Goal: Use online tool/utility: Utilize a website feature to perform a specific function

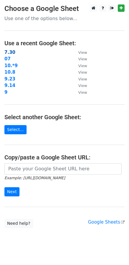
drag, startPoint x: 0, startPoint y: 0, endPoint x: 9, endPoint y: 54, distance: 54.4
click at [9, 54] on strong "7.30" at bounding box center [9, 52] width 11 height 5
click at [9, 52] on strong "7.30" at bounding box center [9, 52] width 11 height 5
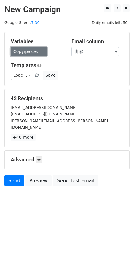
click at [43, 51] on link "Copy/paste..." at bounding box center [29, 51] width 36 height 9
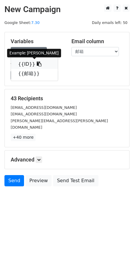
click at [37, 64] on icon at bounding box center [39, 64] width 5 height 5
